Goal: Book appointment/travel/reservation

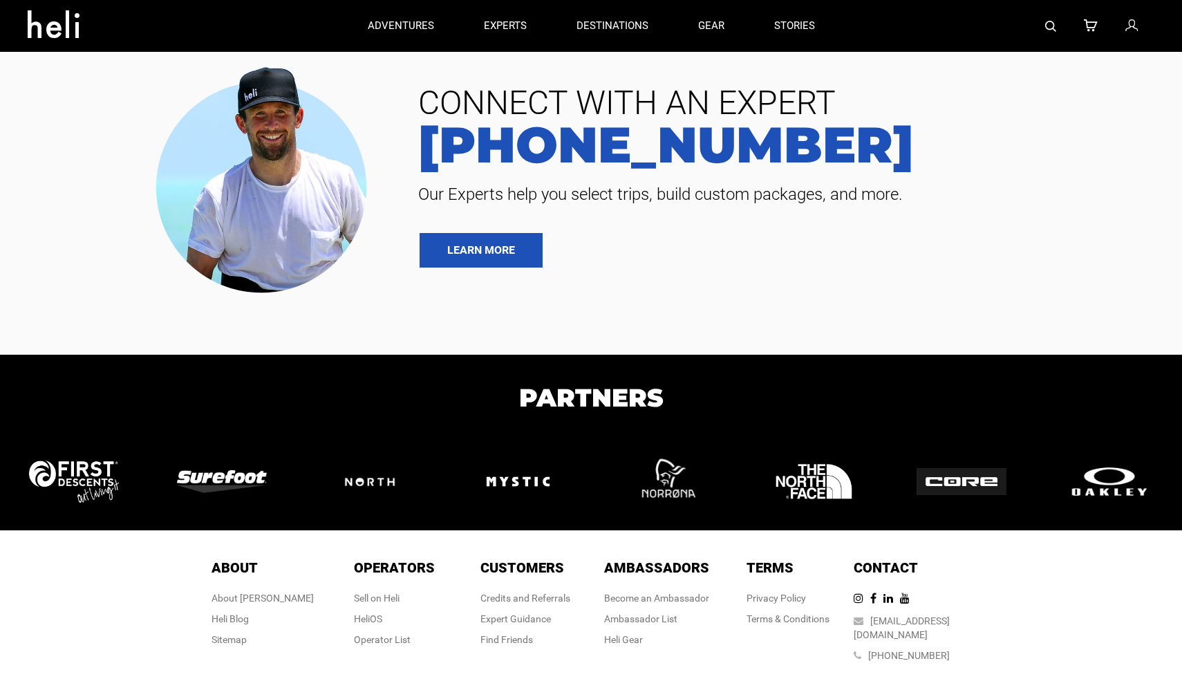
type input "Heli Skiing"
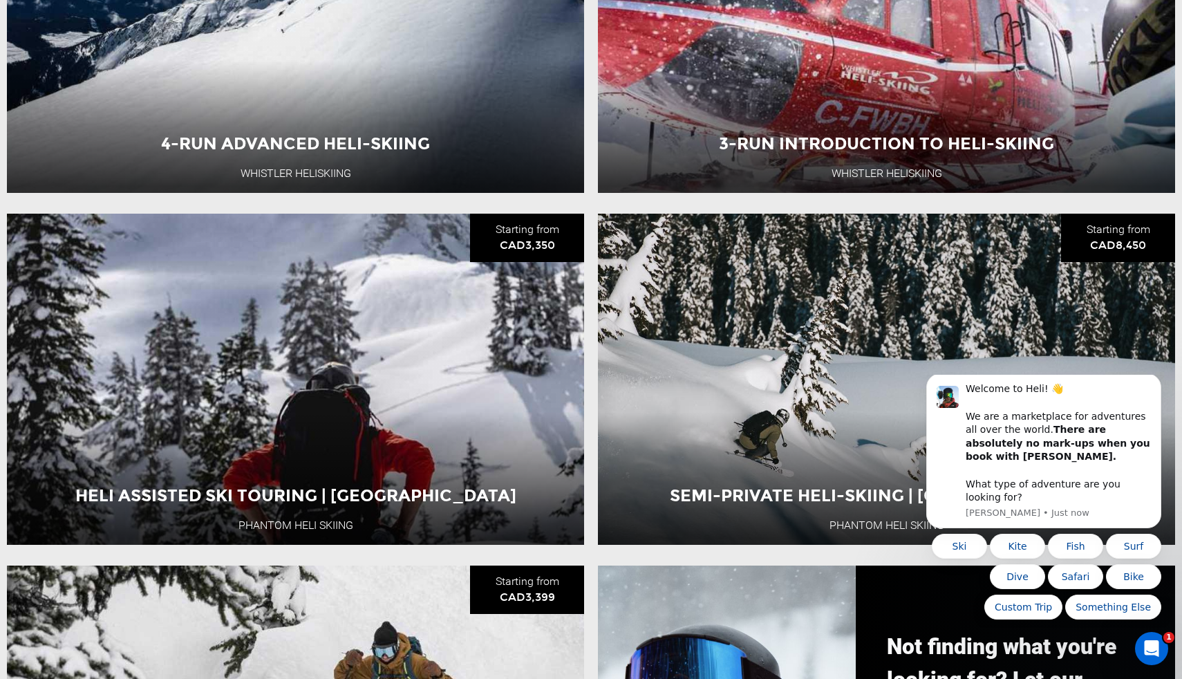
scroll to position [720, 0]
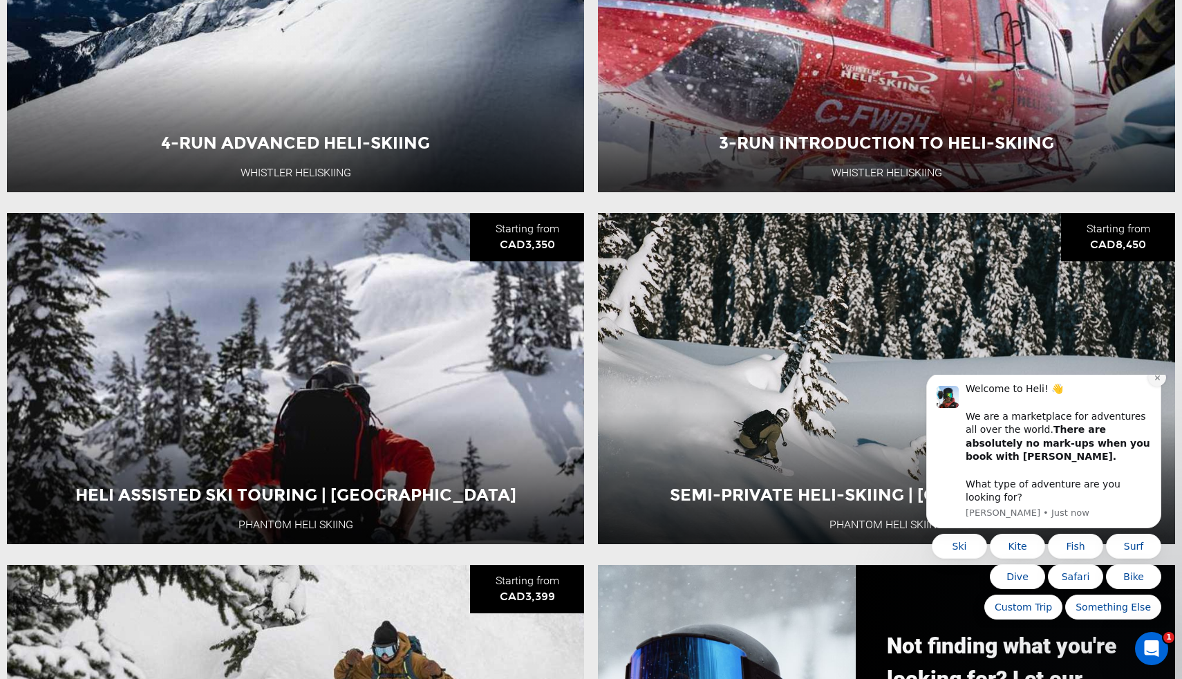
click at [1153, 386] on button "Dismiss notification" at bounding box center [1157, 377] width 18 height 18
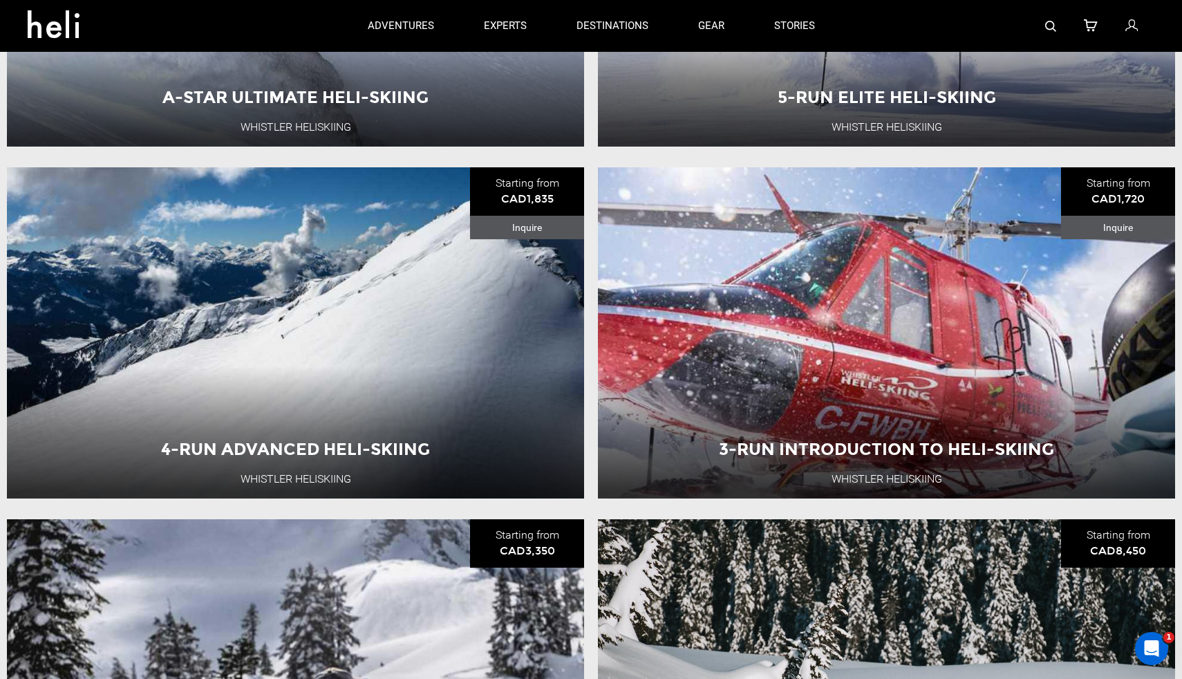
scroll to position [0, 0]
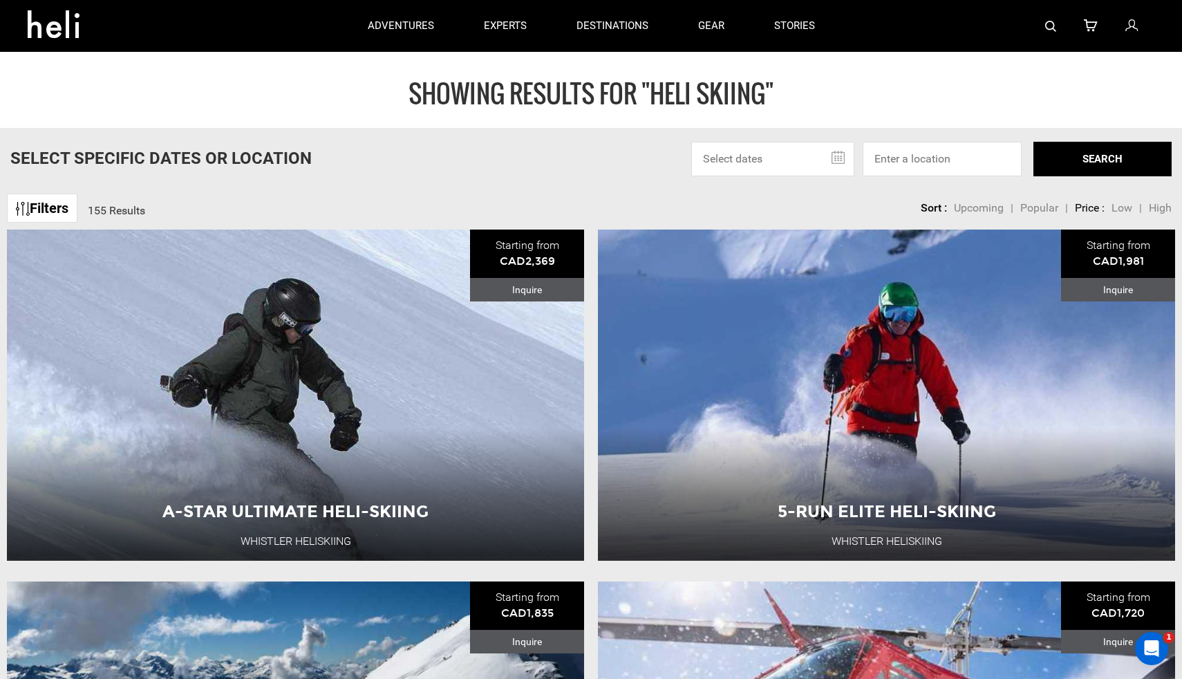
click at [1120, 209] on span "Low" at bounding box center [1121, 207] width 21 height 13
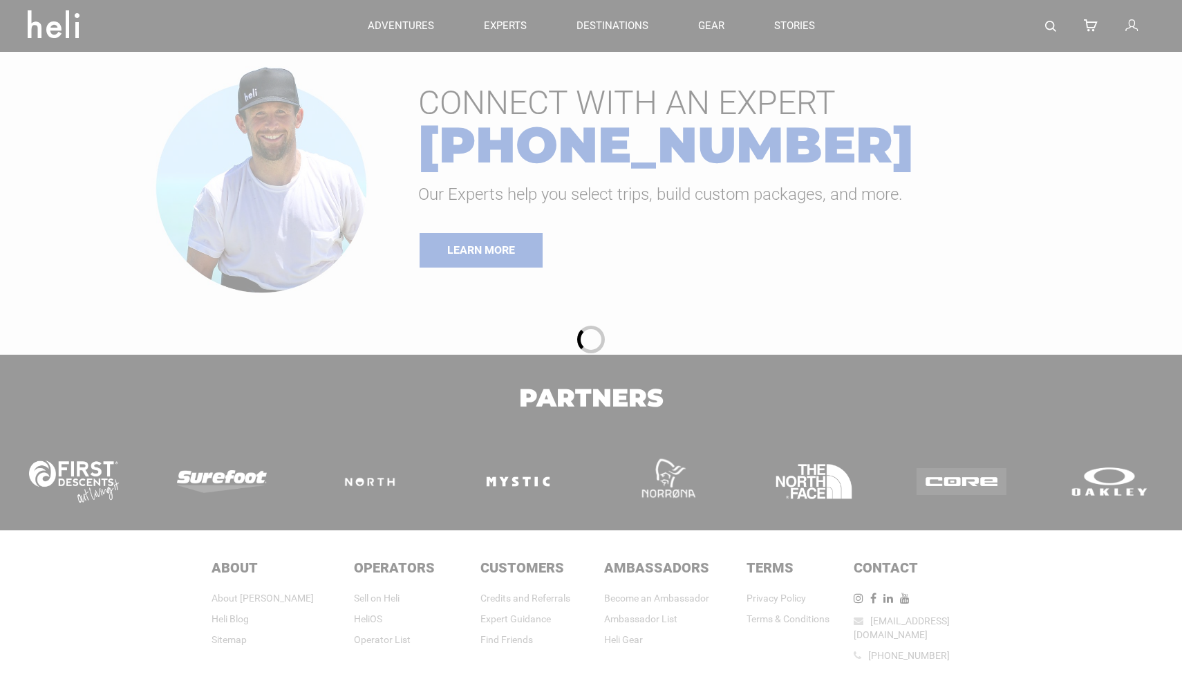
type input "Heli Skiing"
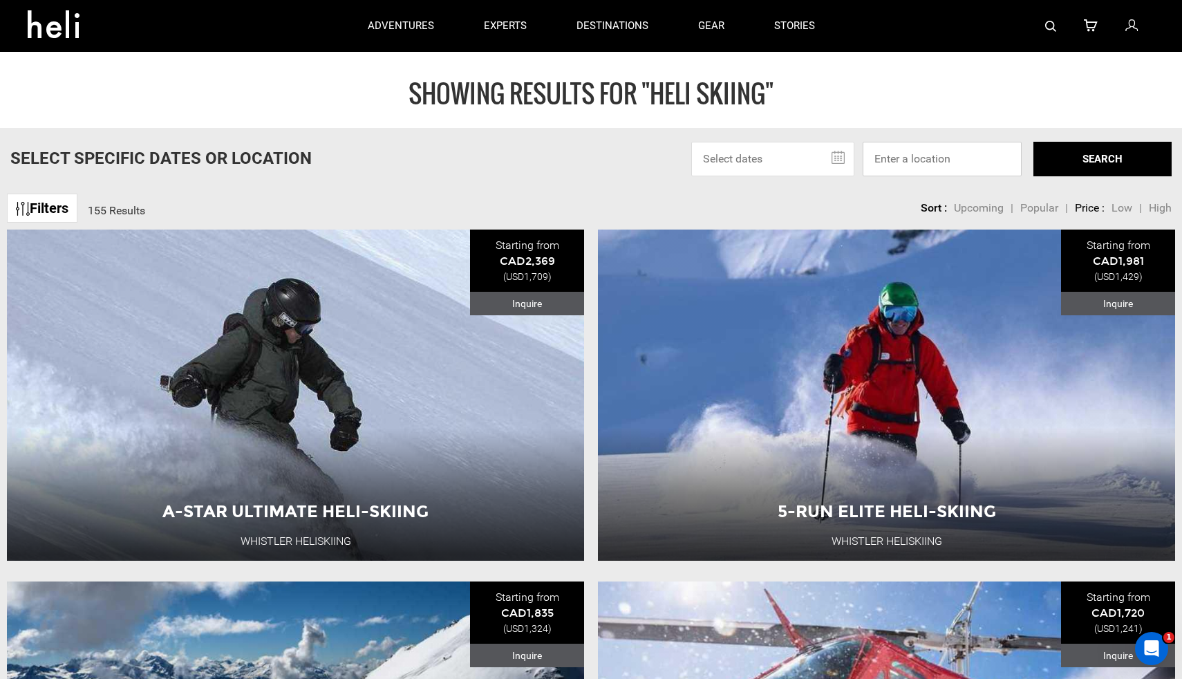
click at [986, 155] on input at bounding box center [941, 159] width 159 height 35
click at [919, 161] on input at bounding box center [941, 159] width 159 height 35
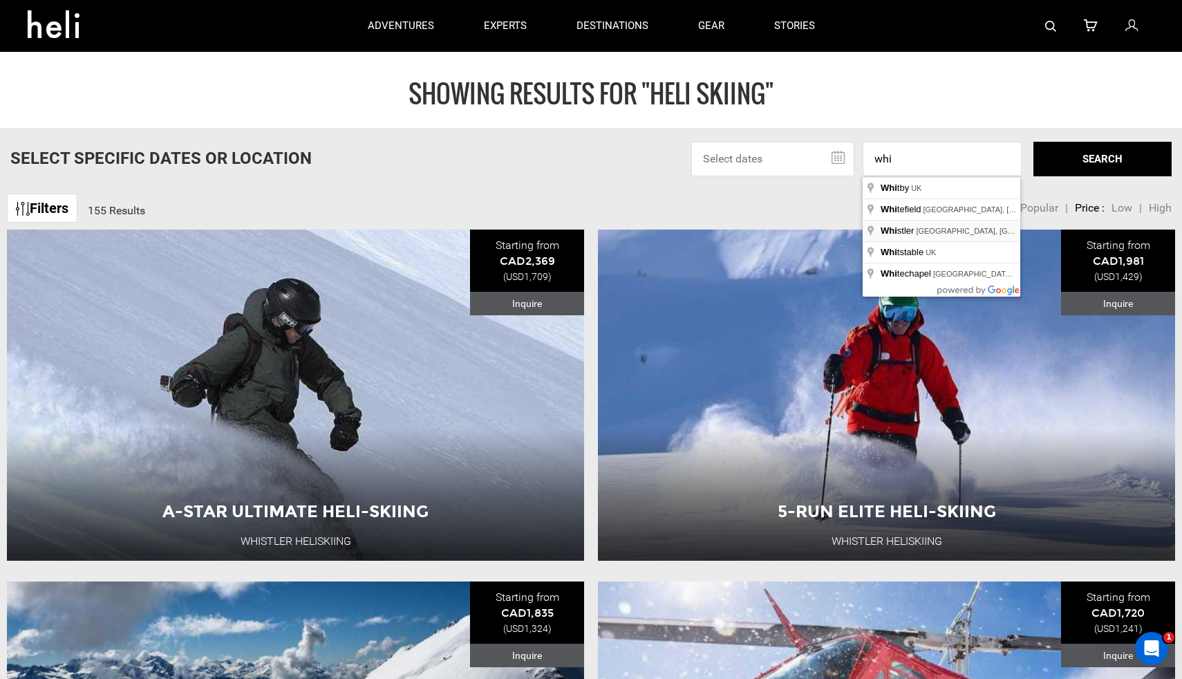
type input "Whistler, BC, Canada"
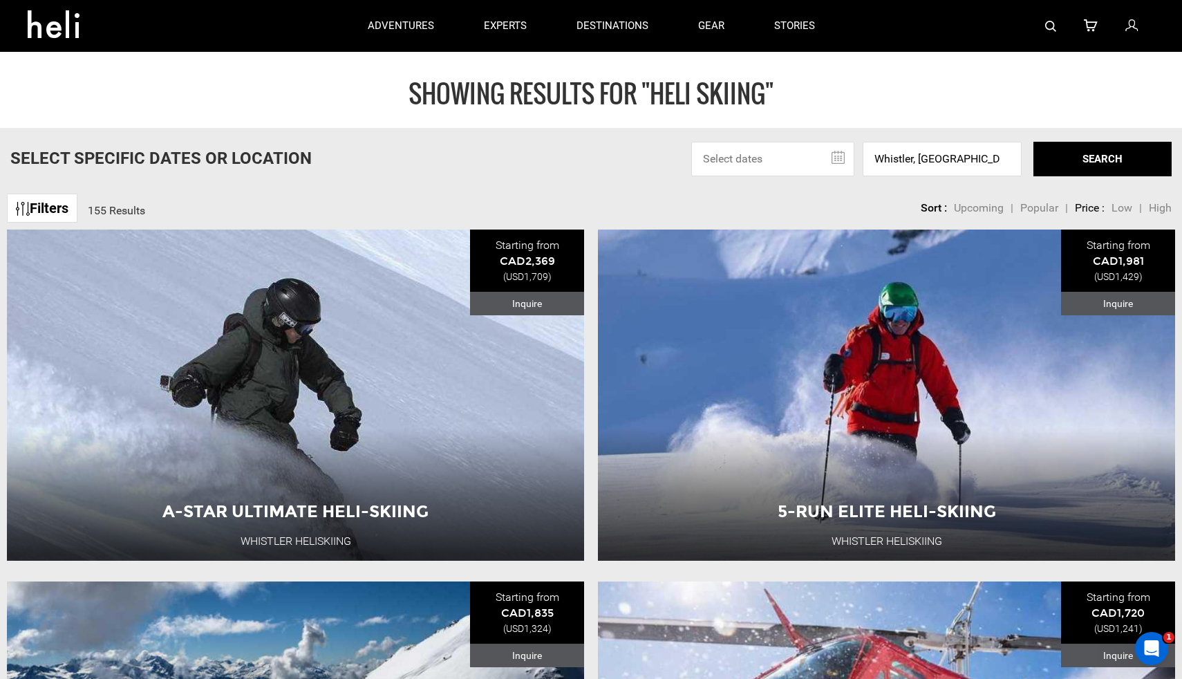
click at [1084, 149] on button "SEARCH" at bounding box center [1102, 159] width 138 height 35
